Goal: Use online tool/utility: Utilize a website feature to perform a specific function

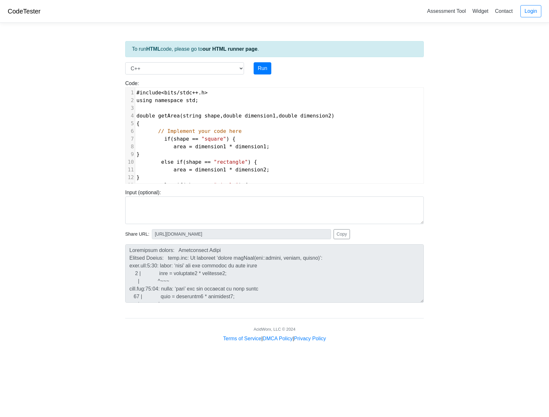
select select "cpp"
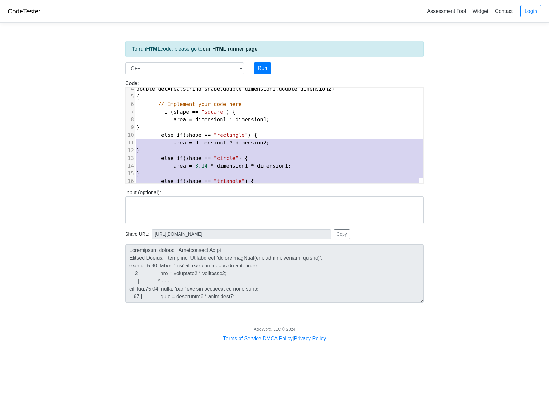
type textarea "#include<bits/stdc++.h> using namespace std; double getArea(string shape, doubl…"
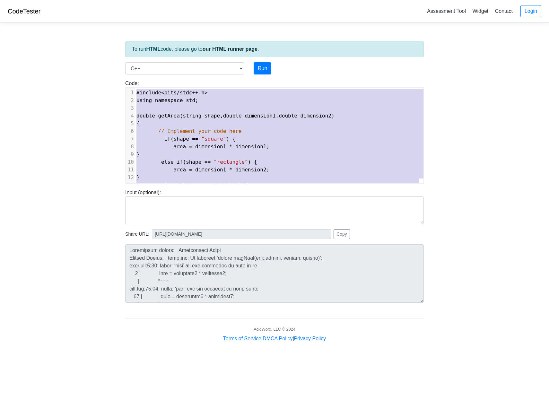
drag, startPoint x: 304, startPoint y: 172, endPoint x: 129, endPoint y: 76, distance: 199.0
click at [129, 76] on div "Code: #include <iostream> using namespace std; int main() { cout << "hello"; re…" at bounding box center [274, 129] width 308 height 109
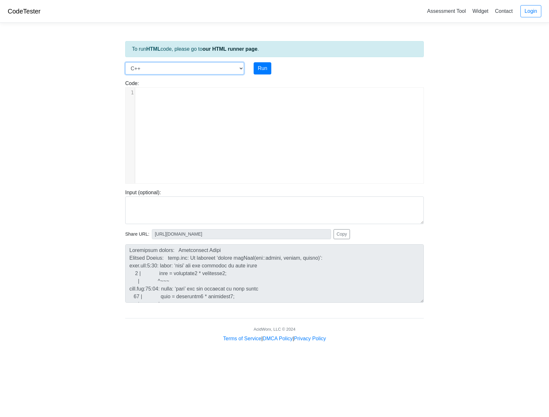
drag, startPoint x: 212, startPoint y: 65, endPoint x: 209, endPoint y: 67, distance: 3.7
click at [212, 65] on select "C C++ Go Java Javascript Python Ruby" at bounding box center [184, 68] width 119 height 12
click at [125, 62] on select "C C++ Go Java Javascript Python Ruby" at bounding box center [184, 68] width 119 height 12
click at [206, 69] on select "C C++ Go Java Javascript Python Ruby" at bounding box center [184, 68] width 119 height 12
select select "cpp"
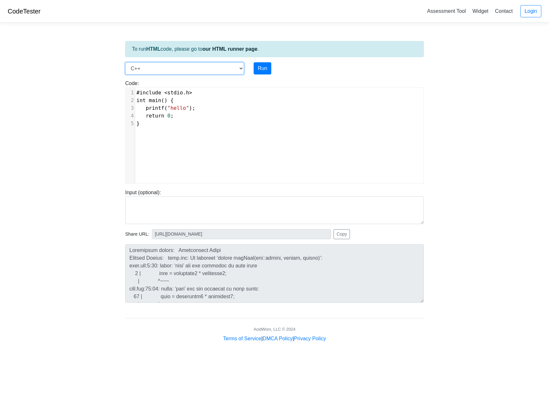
click at [125, 62] on select "C C++ Go Java Javascript Python Ruby" at bounding box center [184, 68] width 119 height 12
click at [294, 145] on div "xxxxxxxxxx 1 #include < iostream > 2 using namespace std ; 3 ​ 4 int main () { …" at bounding box center [280, 140] width 308 height 105
click at [481, 268] on body "CodeTester Assessment Tool Widget Contact Login To run HTML code, please go to …" at bounding box center [274, 171] width 549 height 343
